Goal: Communication & Community: Answer question/provide support

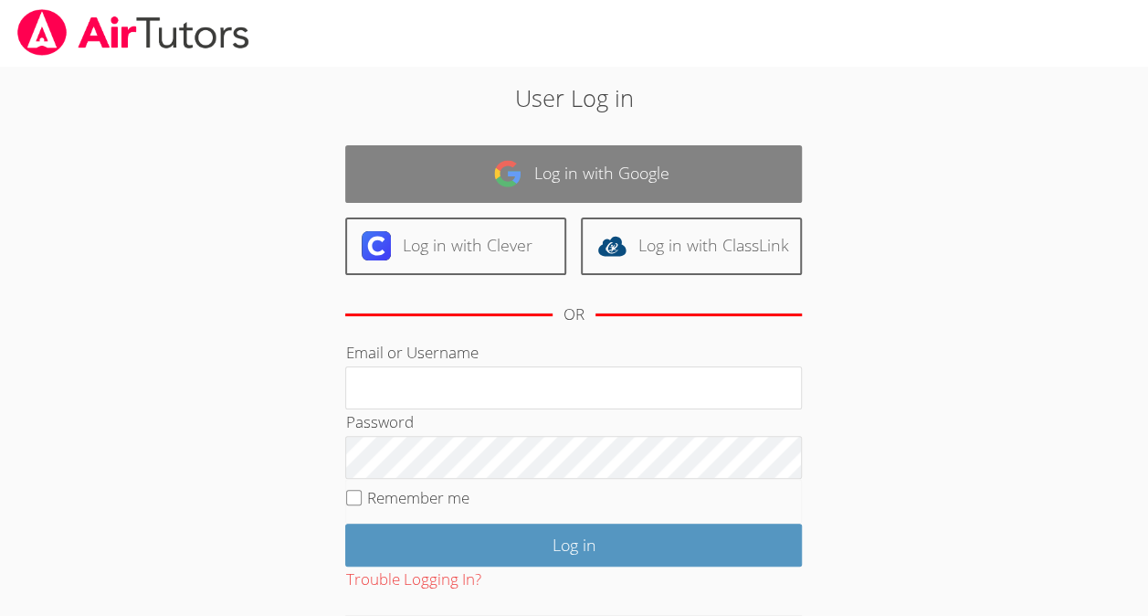
click at [731, 148] on link "Log in with Google" at bounding box center [573, 174] width 457 height 58
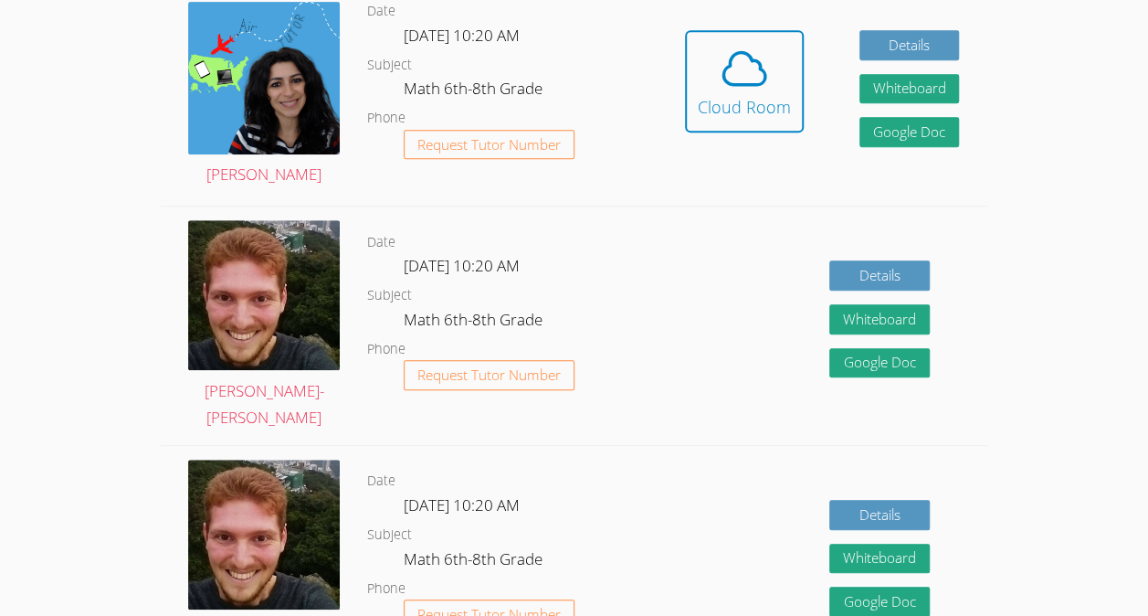
scroll to position [420, 0]
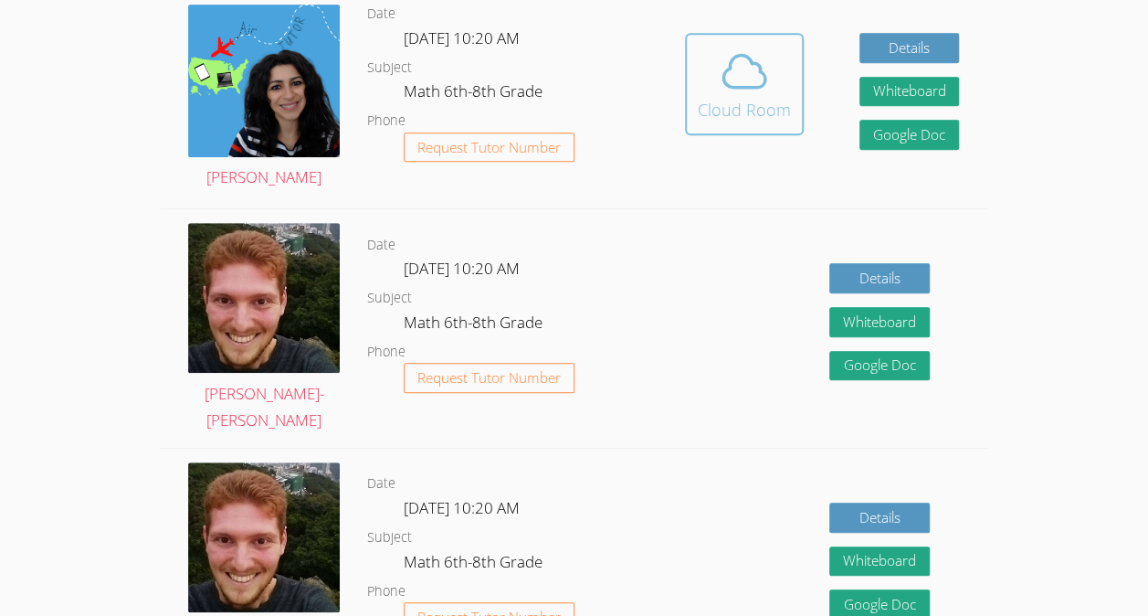
click at [777, 106] on div "Cloud Room" at bounding box center [744, 110] width 93 height 26
click at [764, 110] on div "Cloud Room" at bounding box center [744, 110] width 93 height 26
click at [736, 135] on button "Cloud Room" at bounding box center [744, 84] width 119 height 102
click at [725, 88] on icon at bounding box center [744, 72] width 42 height 32
click at [701, 66] on span at bounding box center [744, 71] width 93 height 51
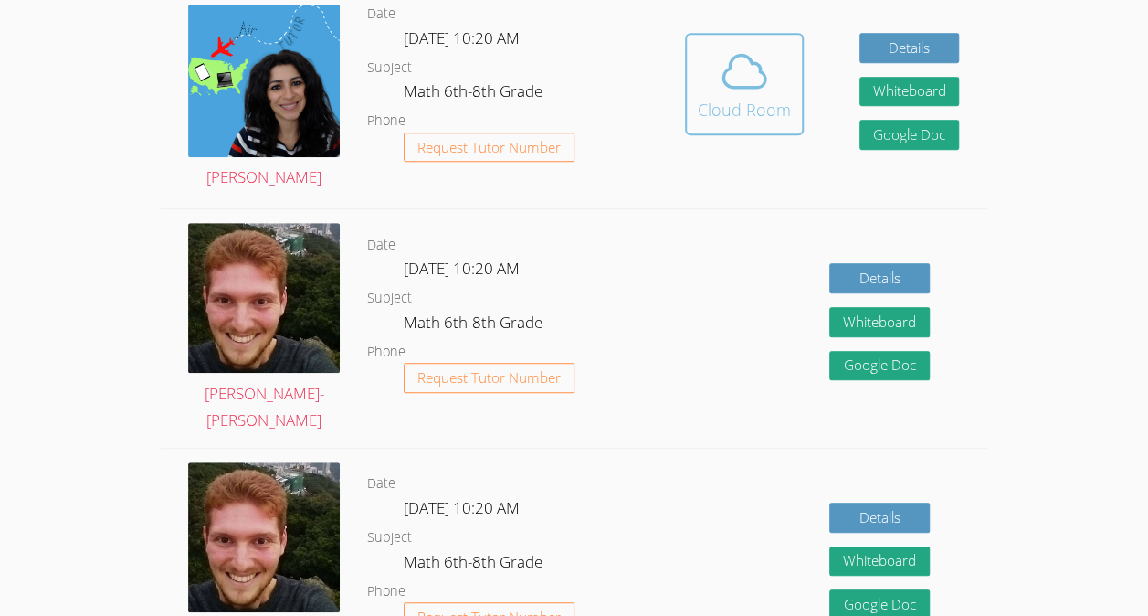
click at [764, 97] on icon at bounding box center [744, 71] width 51 height 51
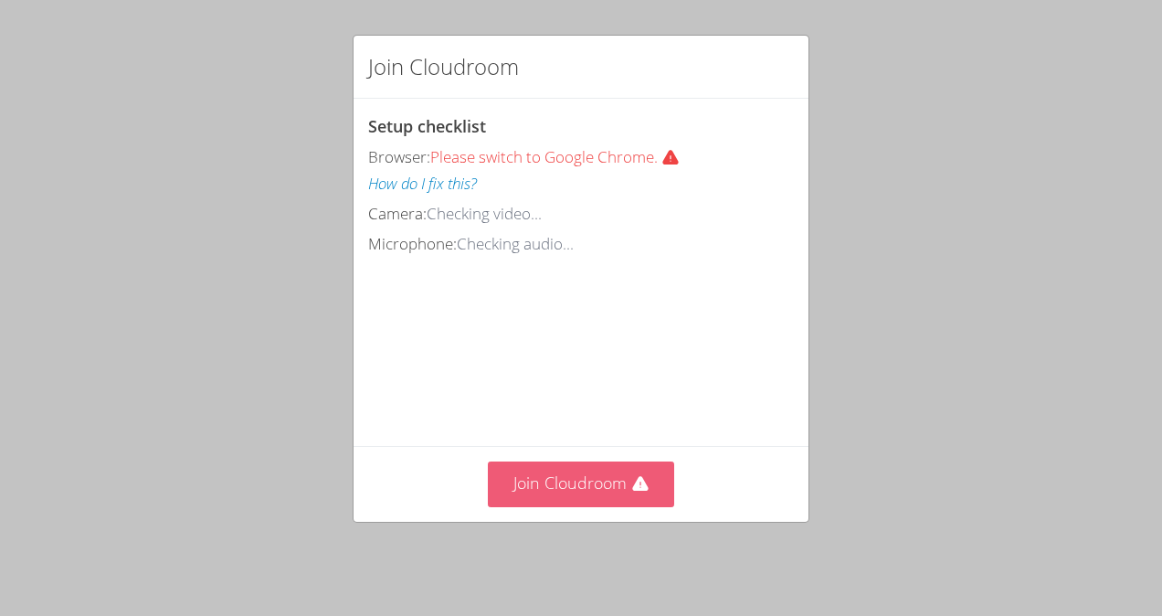
click at [594, 491] on button "Join Cloudroom" at bounding box center [581, 483] width 187 height 45
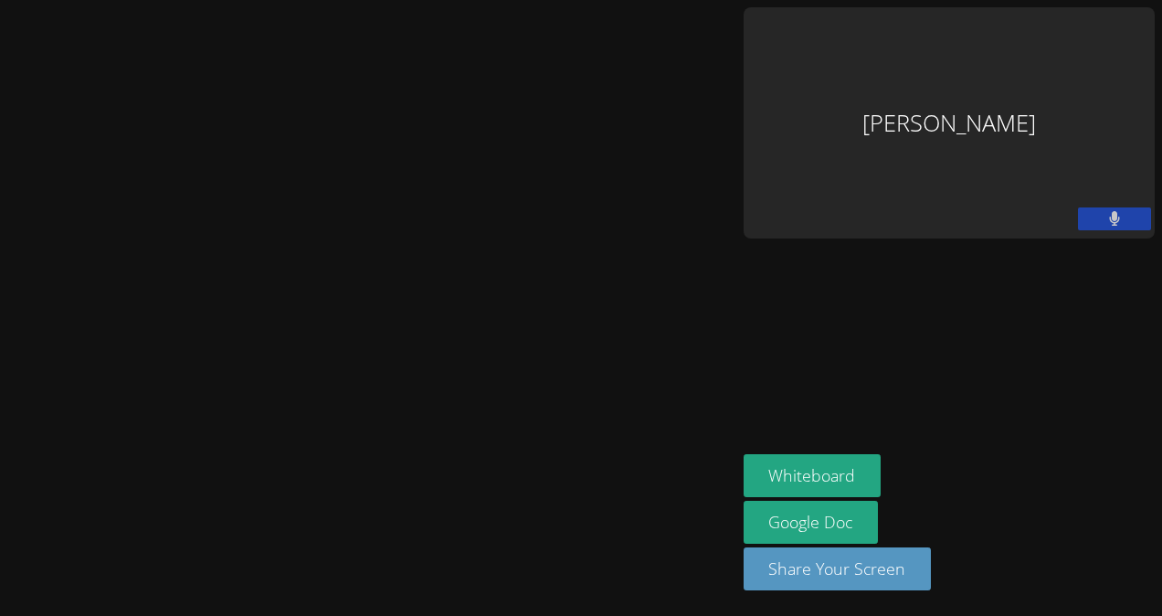
click at [505, 474] on video at bounding box center [368, 272] width 274 height 406
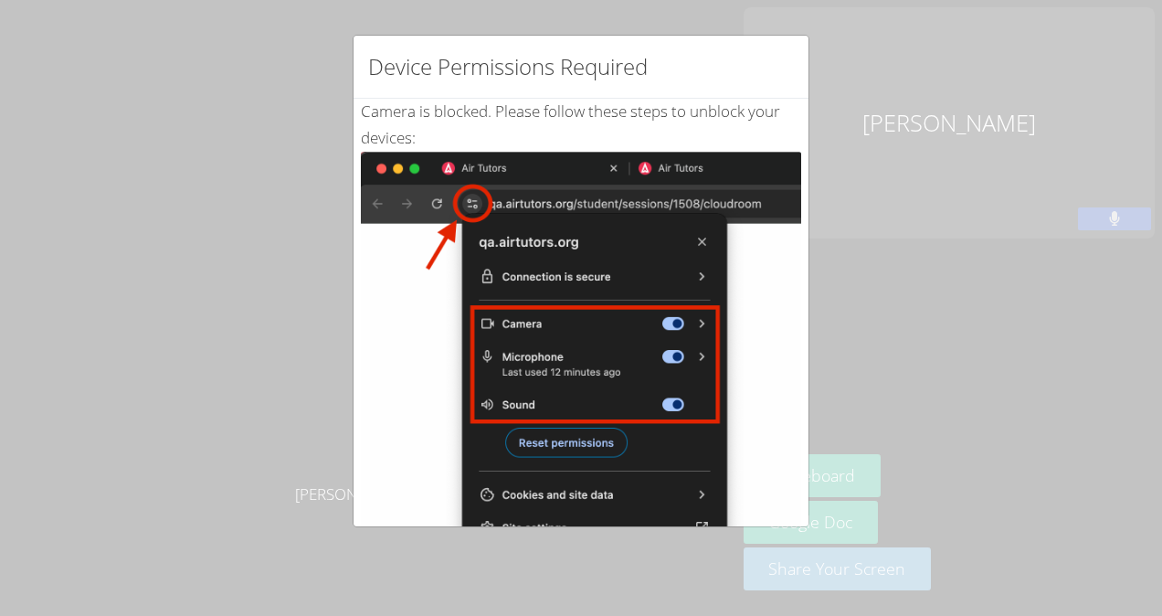
click at [923, 171] on div "Device Permissions Required Camera is blocked . Please follow these steps to un…" at bounding box center [581, 308] width 1162 height 616
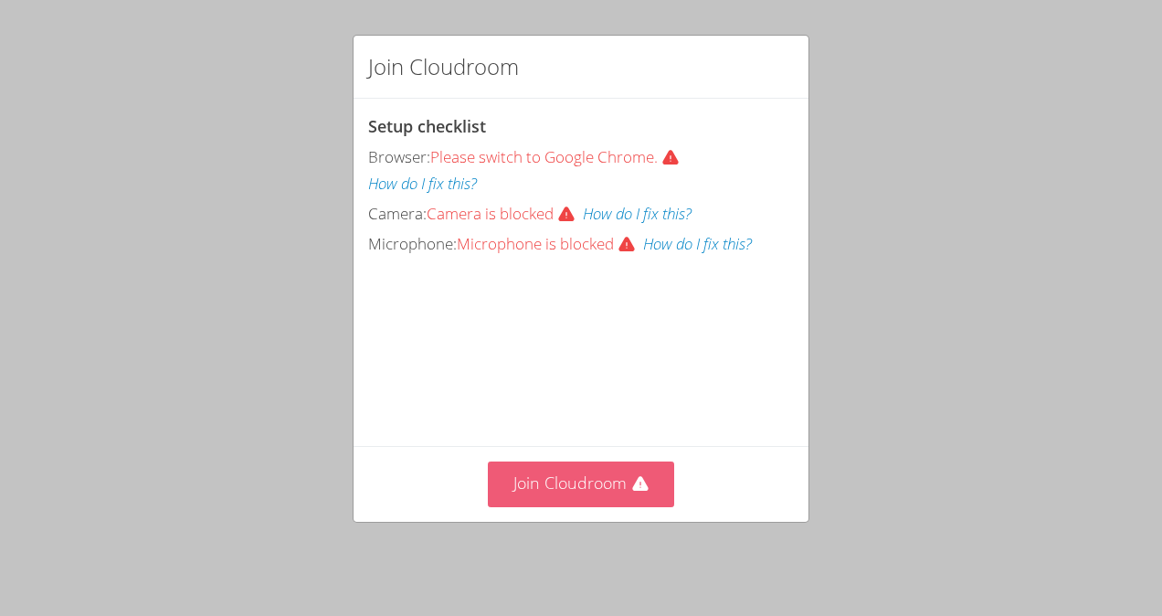
click at [649, 491] on button "Join Cloudroom" at bounding box center [581, 483] width 187 height 45
click at [623, 486] on button "Join Cloudroom" at bounding box center [581, 483] width 187 height 45
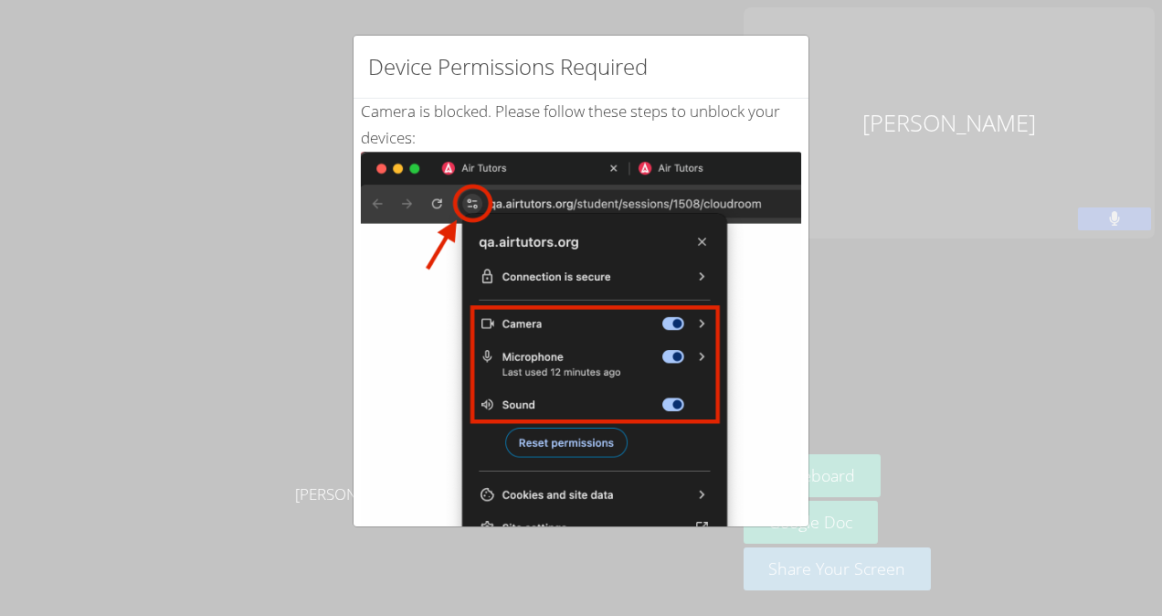
click at [764, 459] on img at bounding box center [581, 358] width 440 height 413
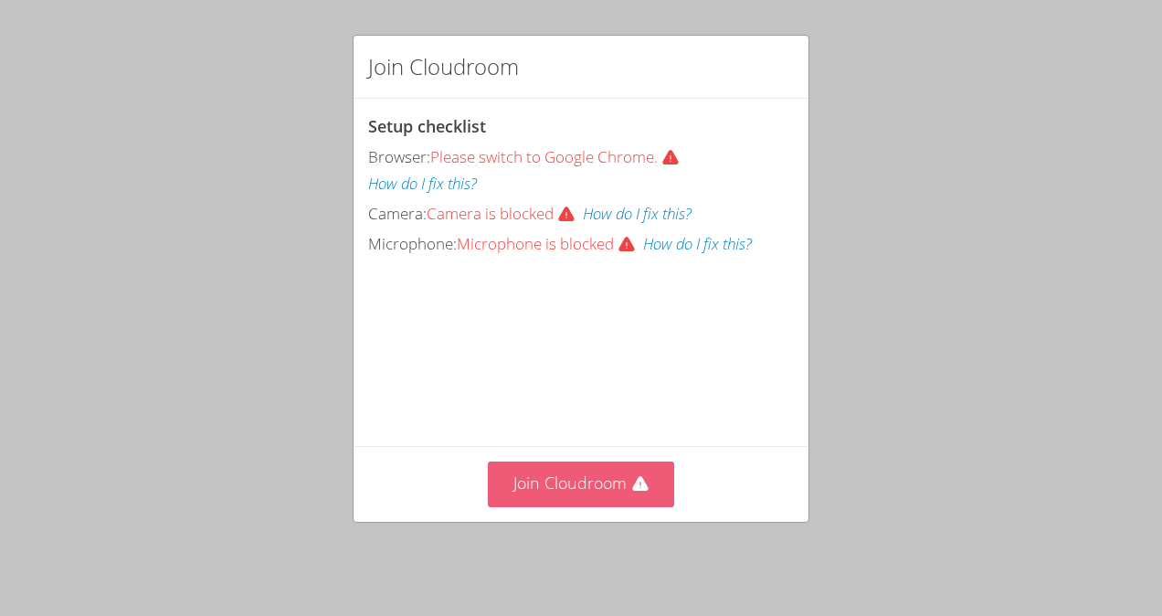
click at [574, 486] on button "Join Cloudroom" at bounding box center [581, 483] width 187 height 45
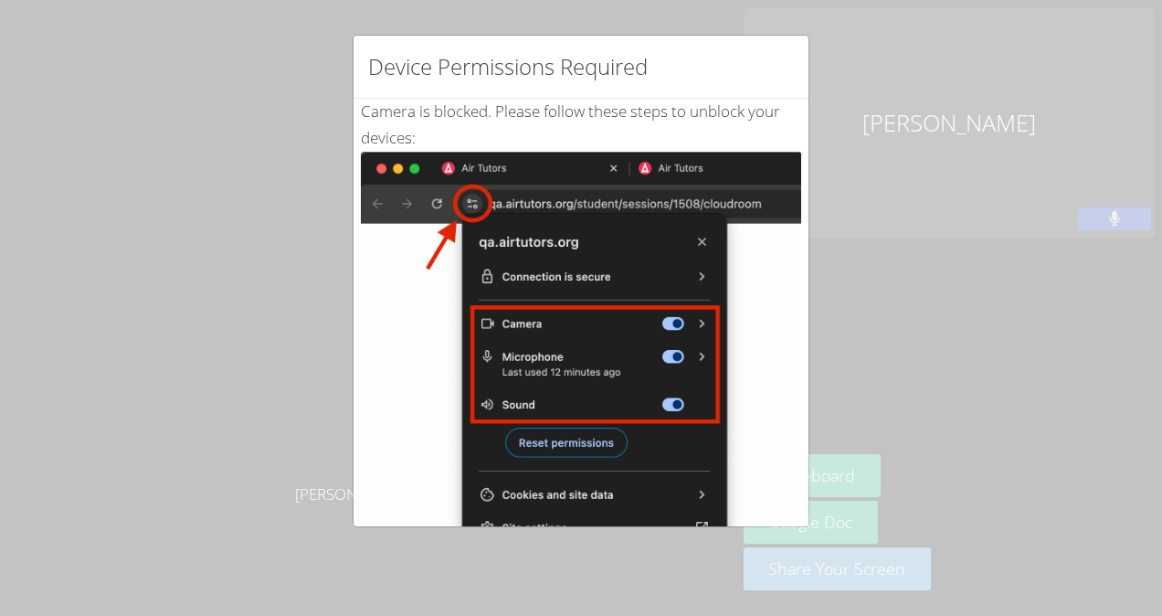
click at [773, 472] on img at bounding box center [581, 358] width 440 height 413
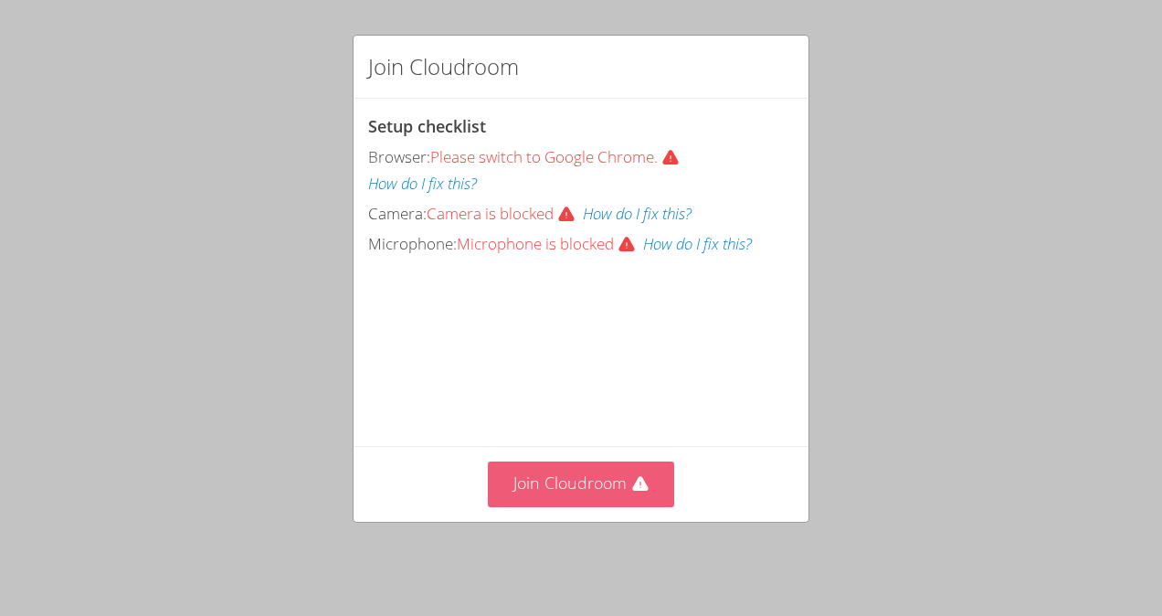
click at [589, 488] on button "Join Cloudroom" at bounding box center [581, 483] width 187 height 45
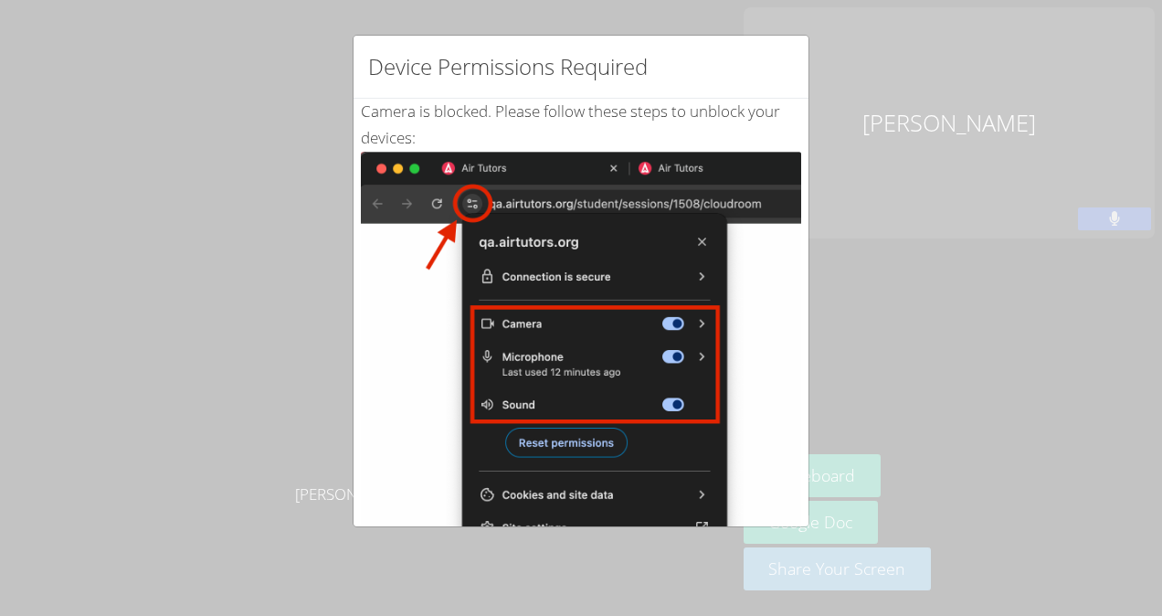
click at [775, 471] on img at bounding box center [581, 358] width 440 height 413
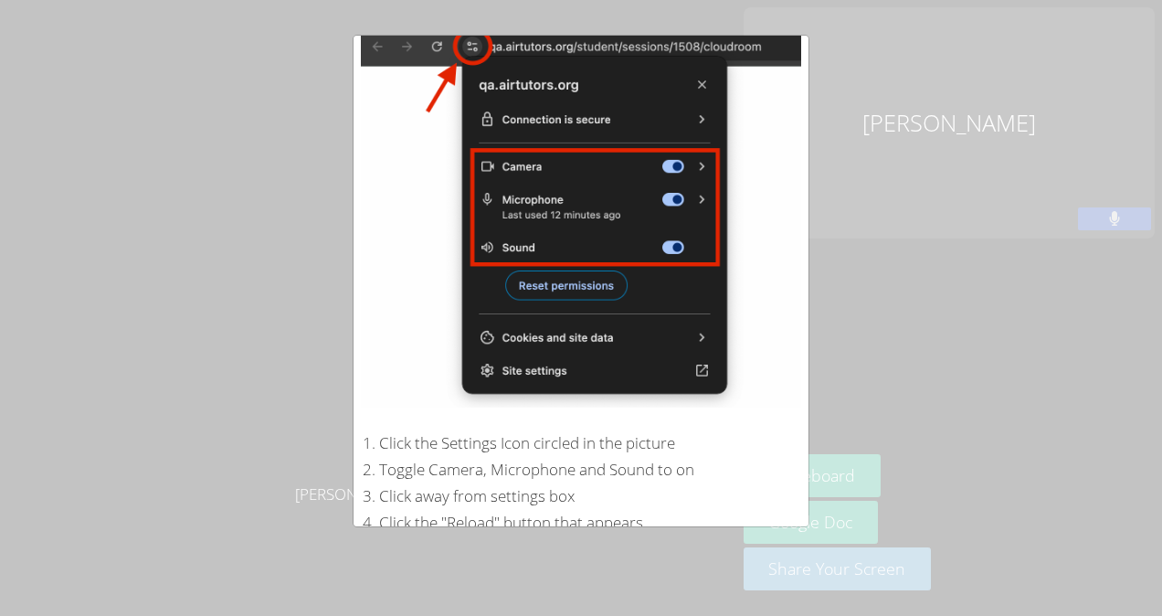
scroll to position [318, 0]
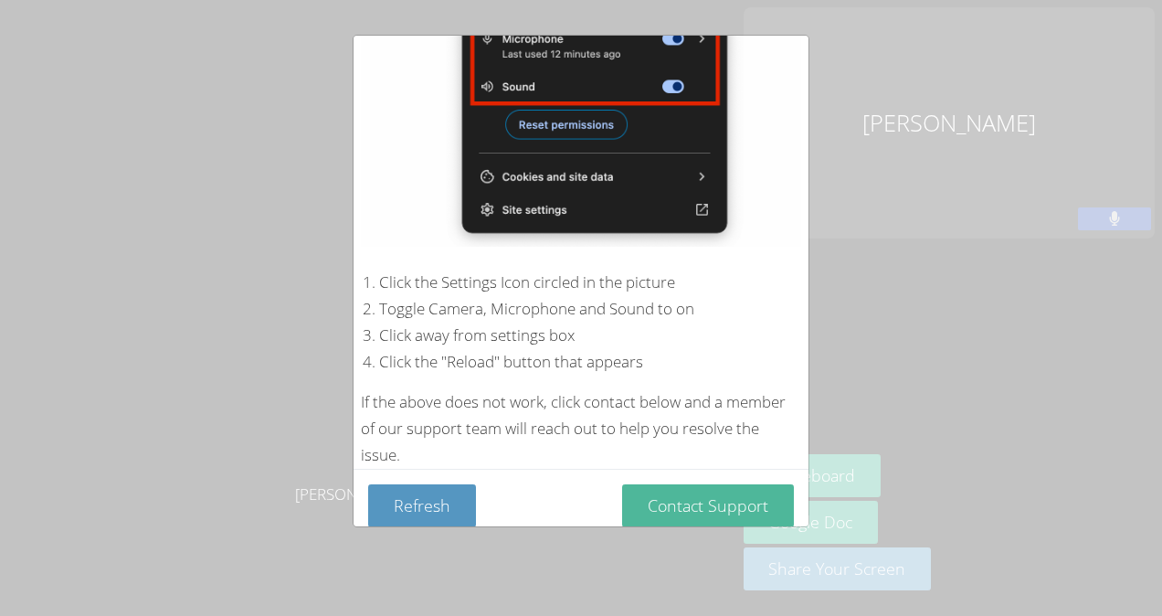
click at [680, 484] on button "Contact Support" at bounding box center [708, 505] width 172 height 43
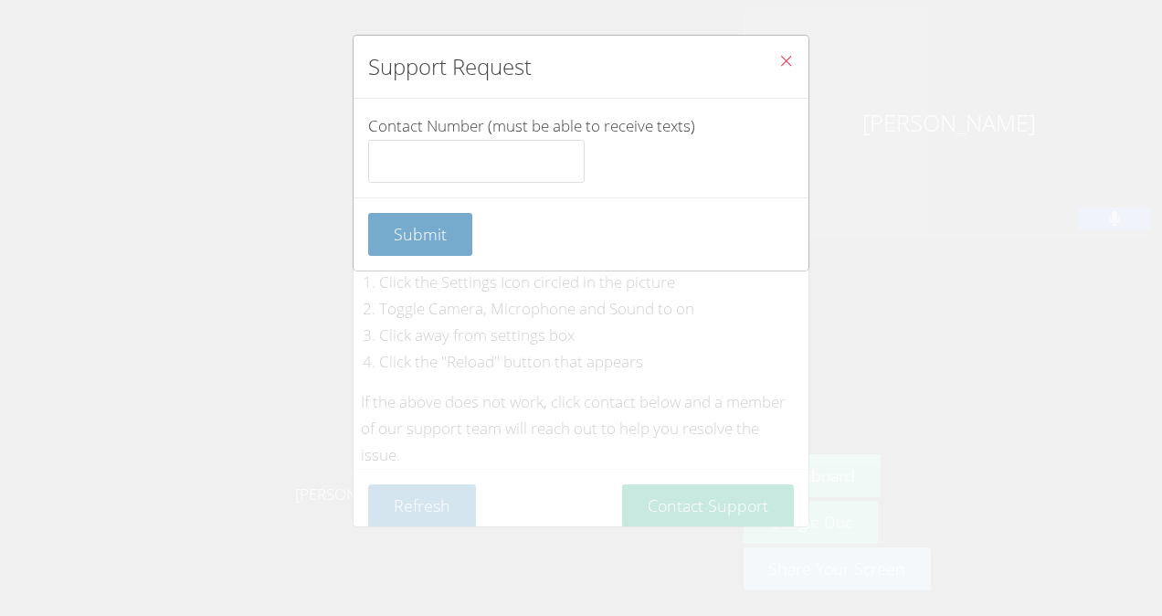
click at [442, 215] on button "Submit" at bounding box center [420, 234] width 104 height 43
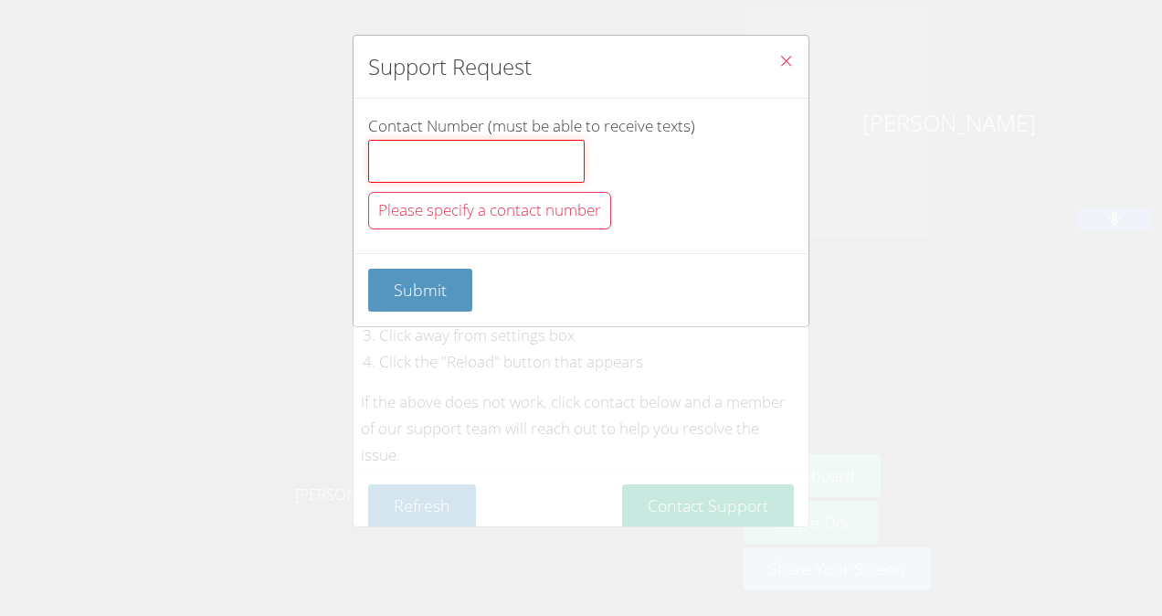
click at [533, 172] on input "Contact Number (must be able to receive texts)" at bounding box center [476, 162] width 216 height 44
type input "07065000"
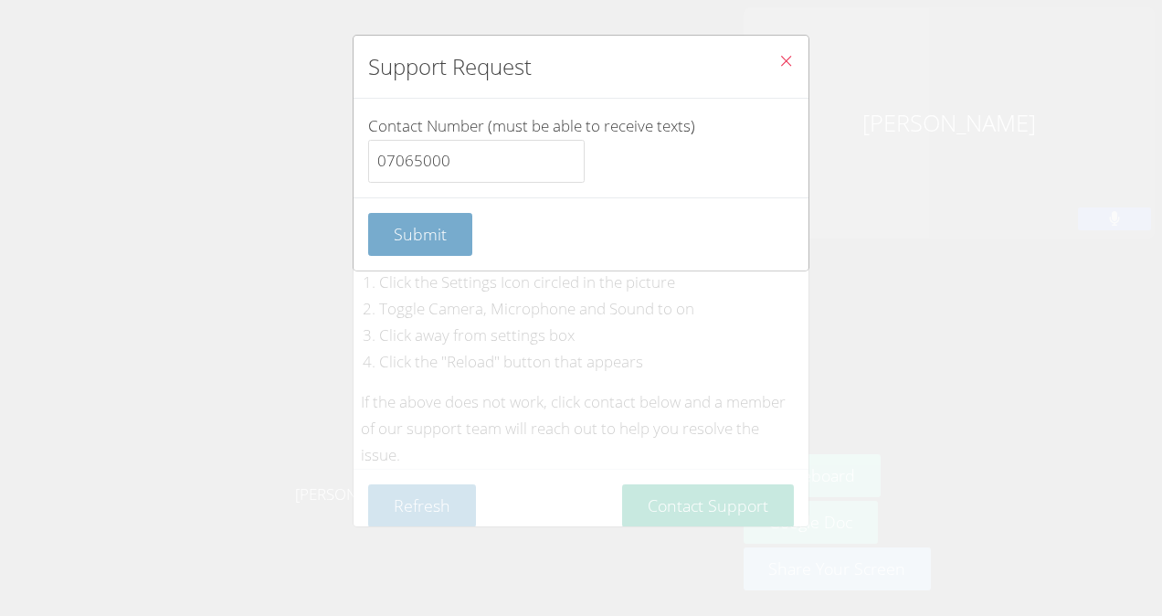
click at [453, 241] on button "Submit" at bounding box center [420, 234] width 104 height 43
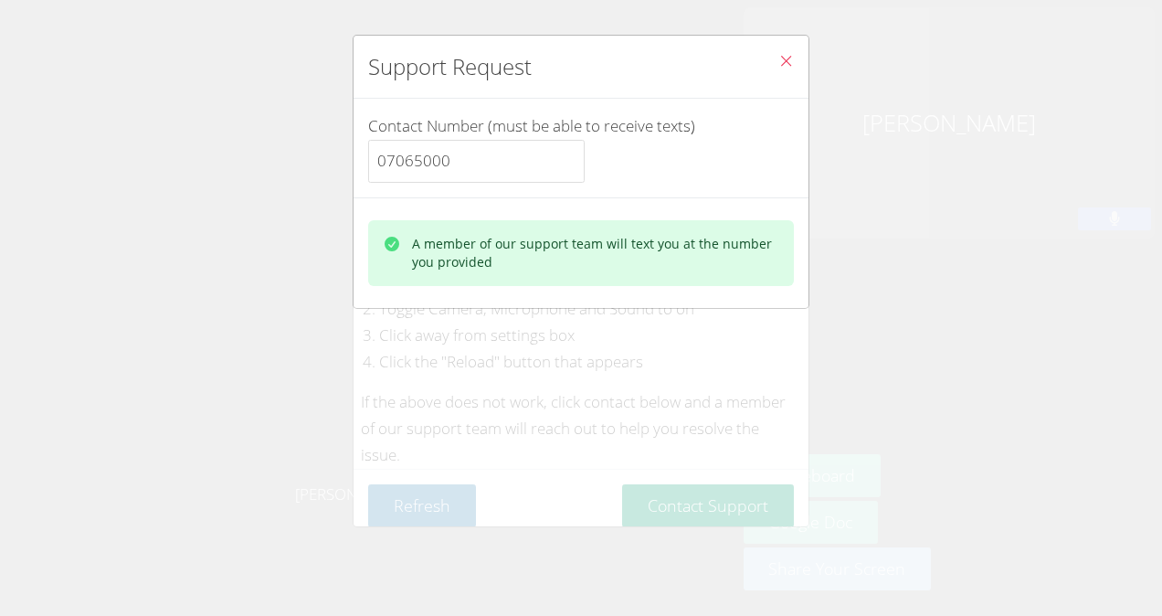
click at [482, 276] on div "A member of our support team will text you at the number you provided" at bounding box center [581, 253] width 426 height 66
click at [446, 267] on div "A member of our support team will text you at the number you provided" at bounding box center [595, 253] width 367 height 37
click at [391, 256] on div "btn solid green mr-1" at bounding box center [392, 253] width 18 height 37
click at [778, 121] on div "Contact Number (must be able to receive texts) 07065000" at bounding box center [580, 148] width 455 height 99
click at [779, 111] on div "Contact Number (must be able to receive texts) 07065000" at bounding box center [580, 148] width 455 height 99
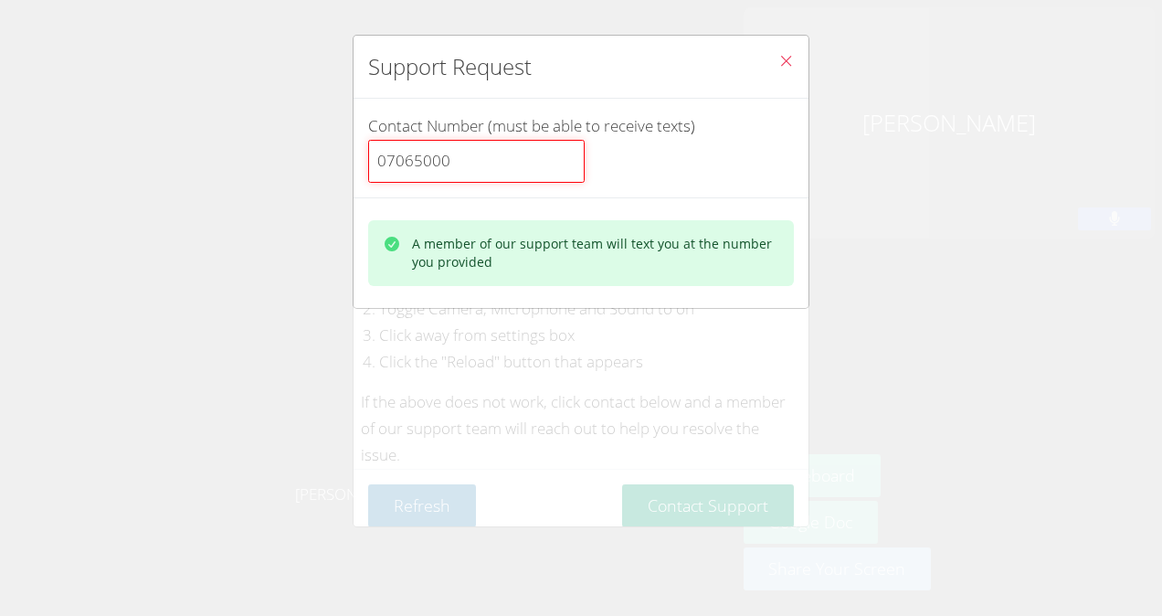
click at [492, 170] on input "07065000" at bounding box center [476, 162] width 216 height 44
click at [778, 57] on icon "Close" at bounding box center [786, 61] width 16 height 16
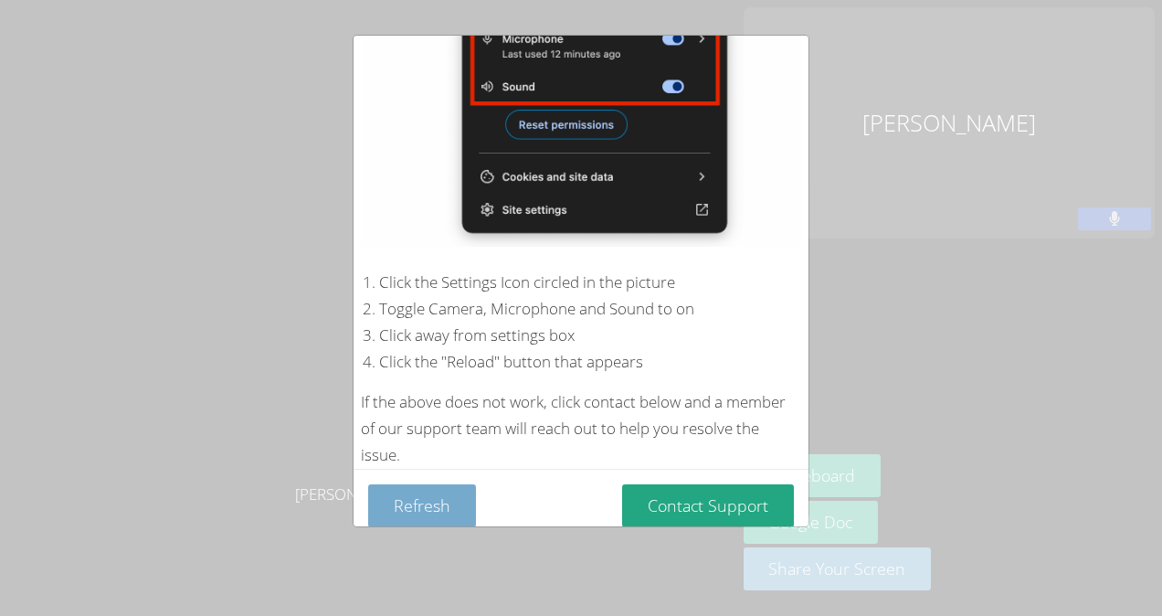
click at [407, 491] on button "Refresh" at bounding box center [422, 505] width 108 height 43
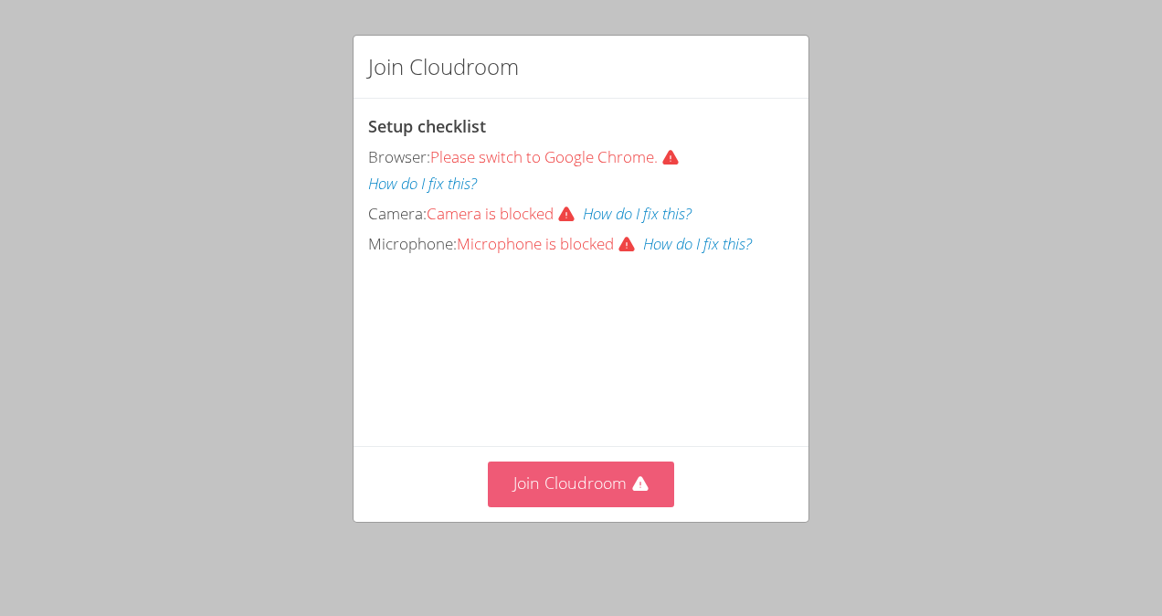
click at [567, 468] on button "Join Cloudroom" at bounding box center [581, 483] width 187 height 45
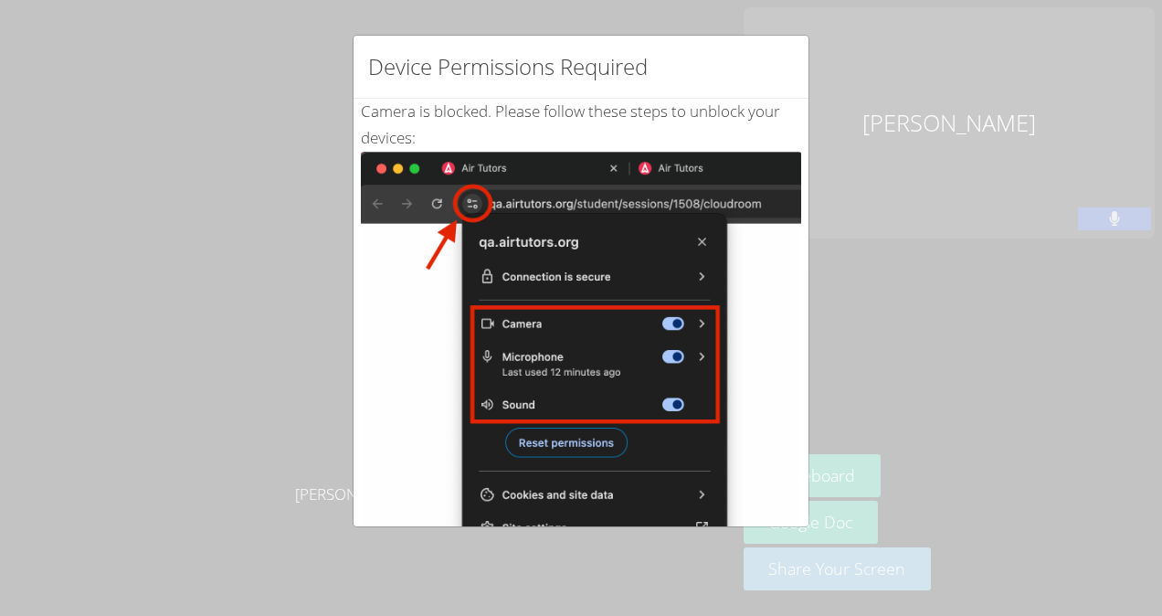
click at [764, 468] on img at bounding box center [581, 358] width 440 height 413
click at [991, 460] on div "Device Permissions Required Camera is blocked . Please follow these steps to un…" at bounding box center [581, 308] width 1162 height 616
click at [996, 460] on div "Device Permissions Required Camera is blocked . Please follow these steps to un…" at bounding box center [581, 308] width 1162 height 616
click at [999, 470] on div "Device Permissions Required Camera is blocked . Please follow these steps to un…" at bounding box center [581, 308] width 1162 height 616
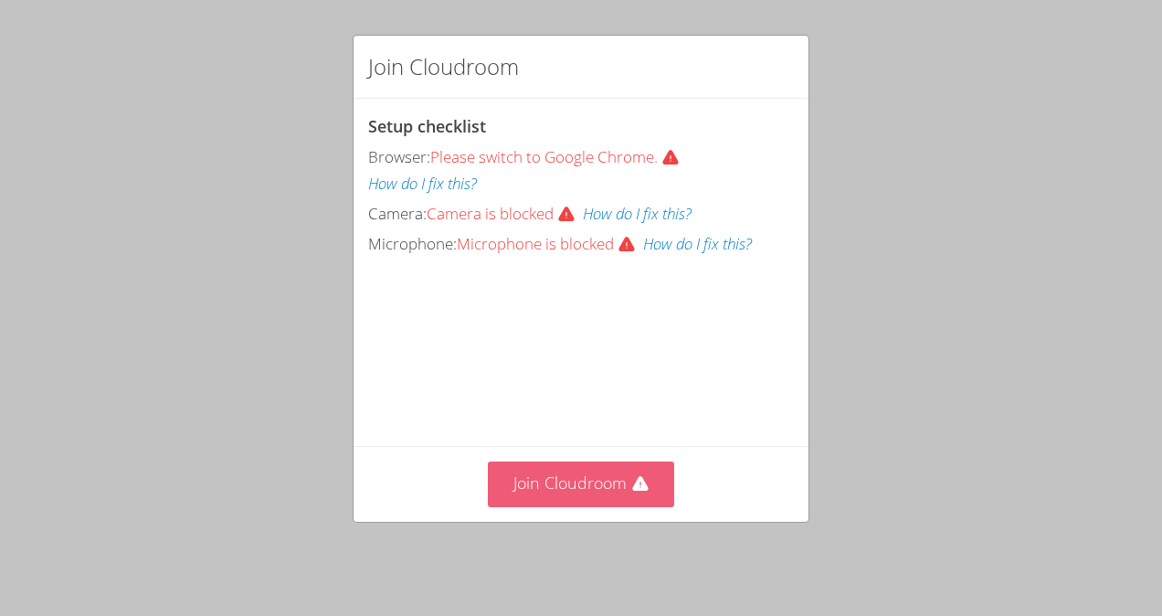
click at [610, 493] on button "Join Cloudroom" at bounding box center [581, 483] width 187 height 45
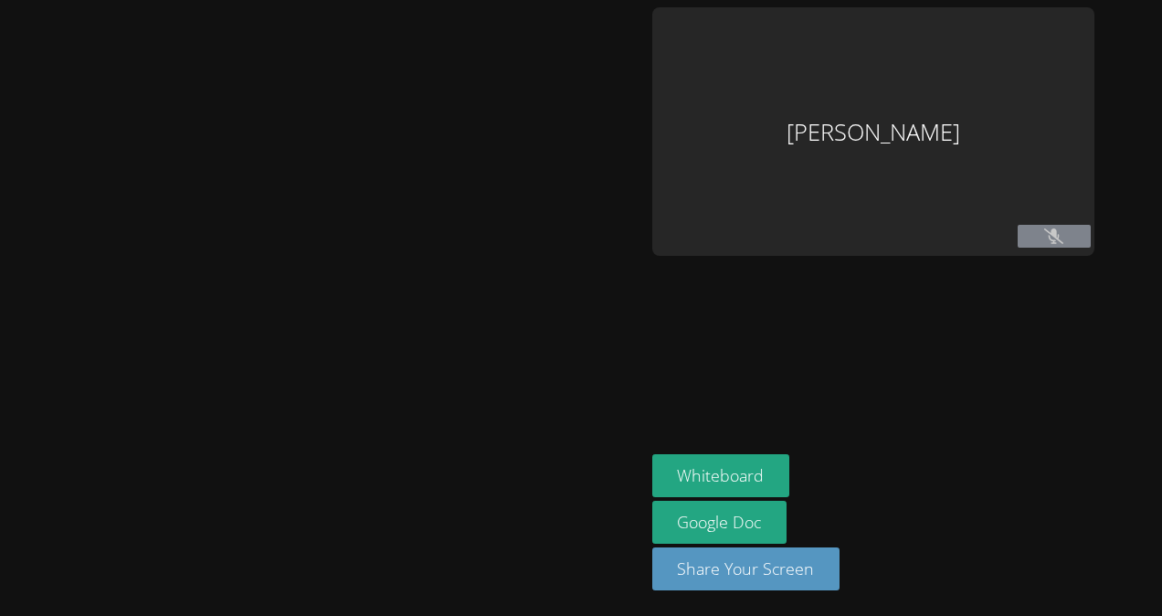
click at [809, 485] on div "Whiteboard Google Doc Share Your Screen" at bounding box center [873, 529] width 442 height 151
click at [788, 493] on button "Whiteboard" at bounding box center [721, 475] width 138 height 43
